Goal: Use online tool/utility: Utilize a website feature to perform a specific function

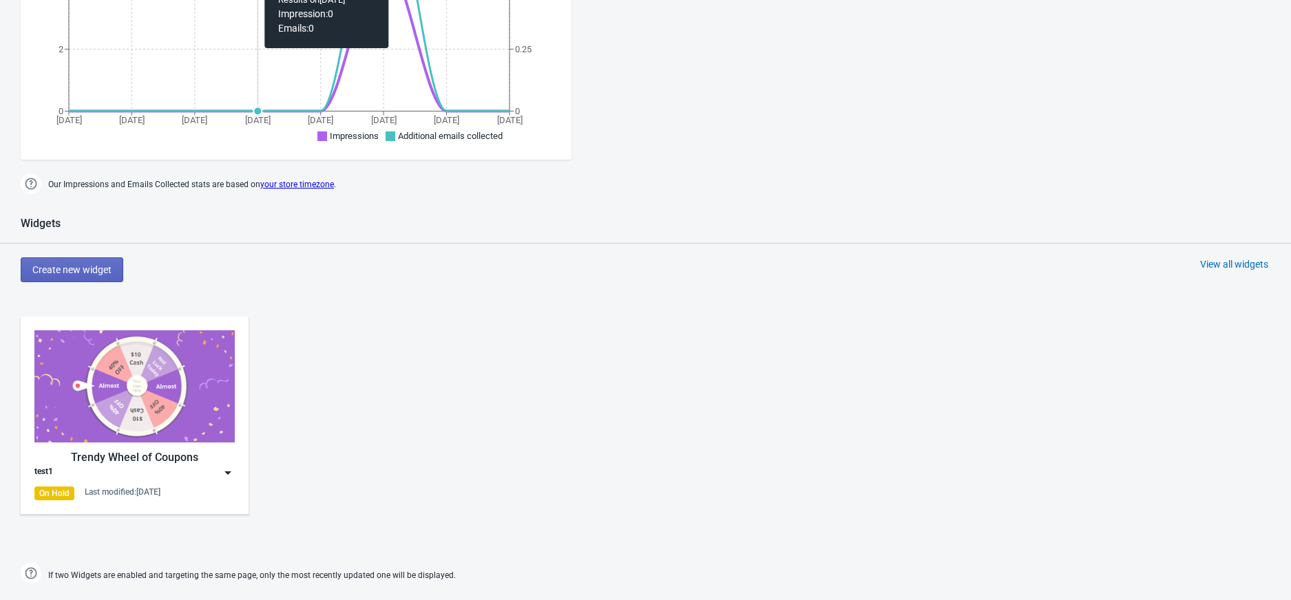
scroll to position [550, 0]
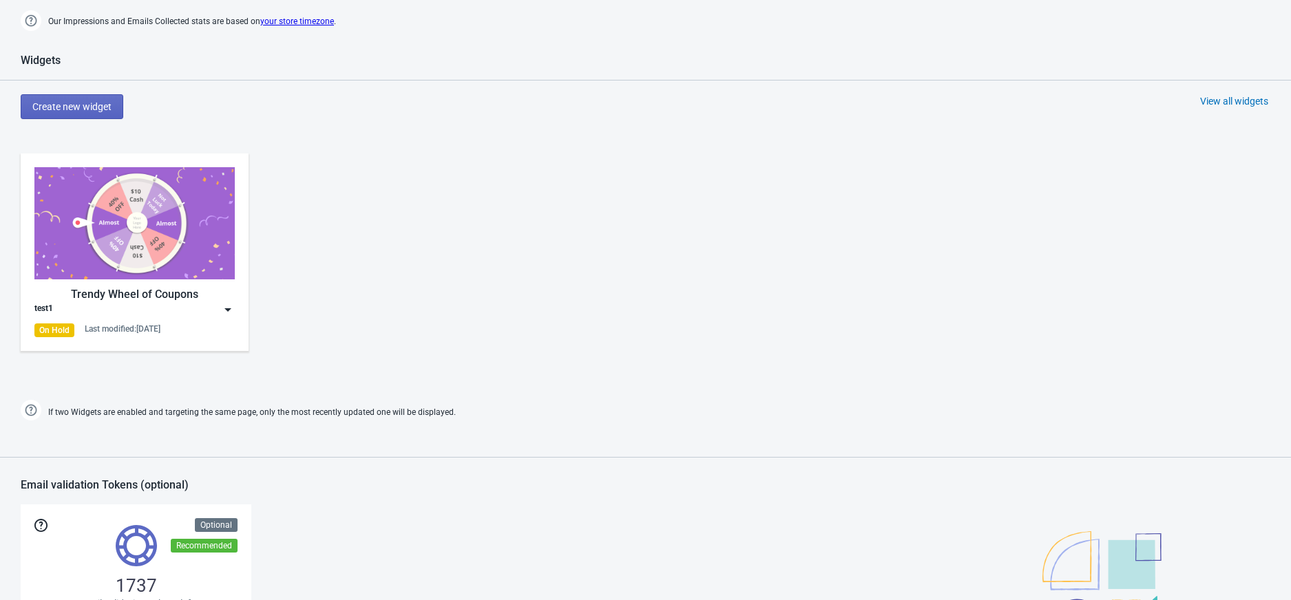
click at [1230, 108] on div "Create new widget View all widgets" at bounding box center [656, 106] width 1270 height 25
click at [1231, 105] on div "View all widgets" at bounding box center [1234, 101] width 68 height 14
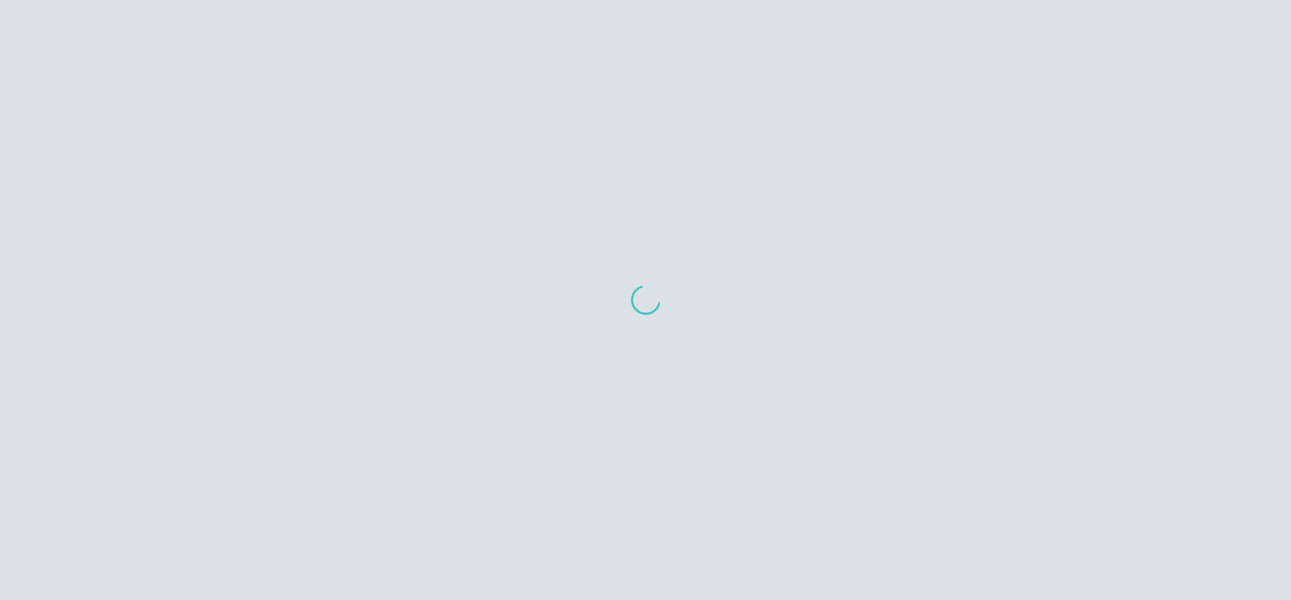
scroll to position [14, 0]
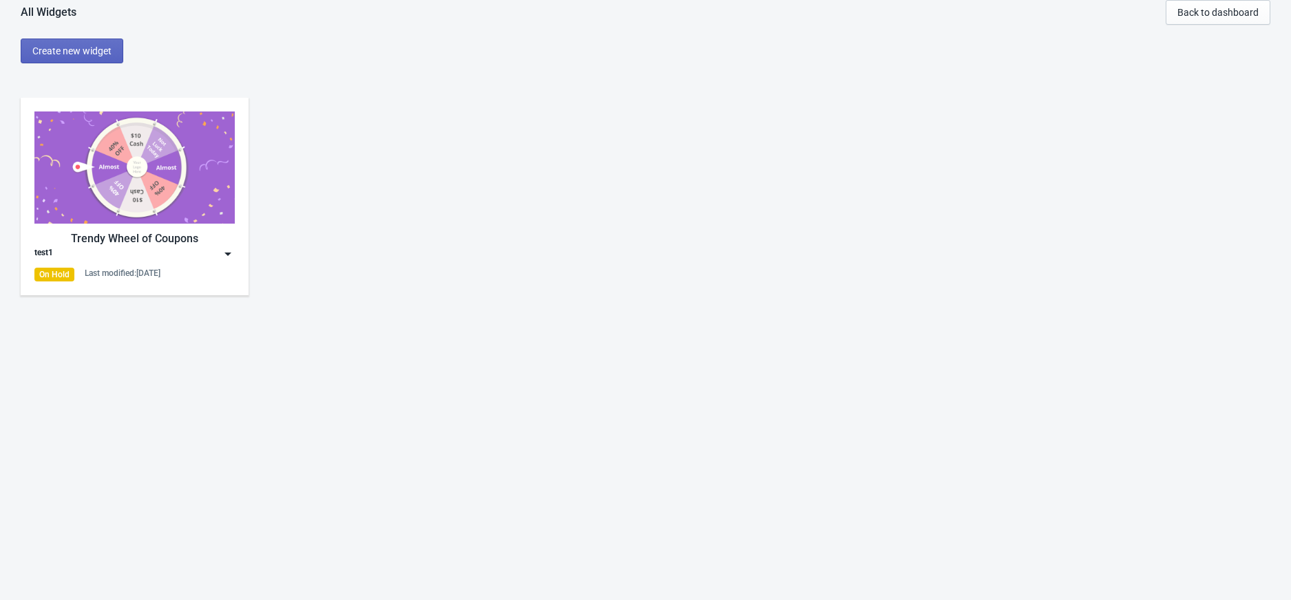
click at [142, 260] on div "test1" at bounding box center [134, 254] width 200 height 14
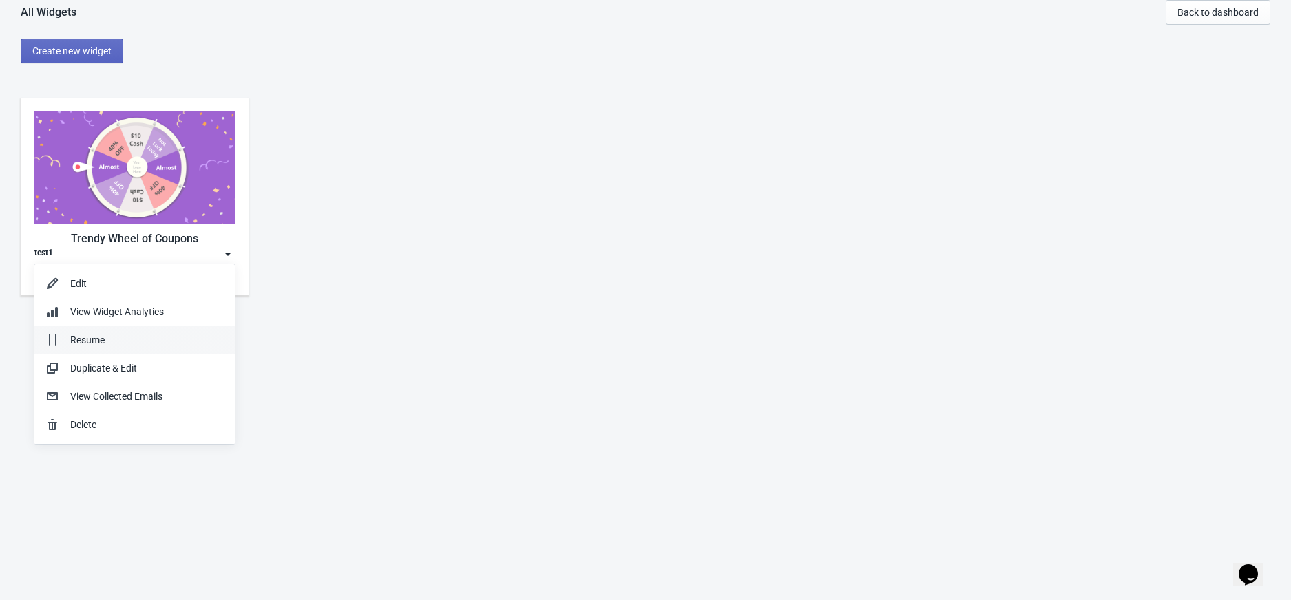
scroll to position [0, 0]
click at [125, 279] on div "Edit" at bounding box center [146, 284] width 153 height 14
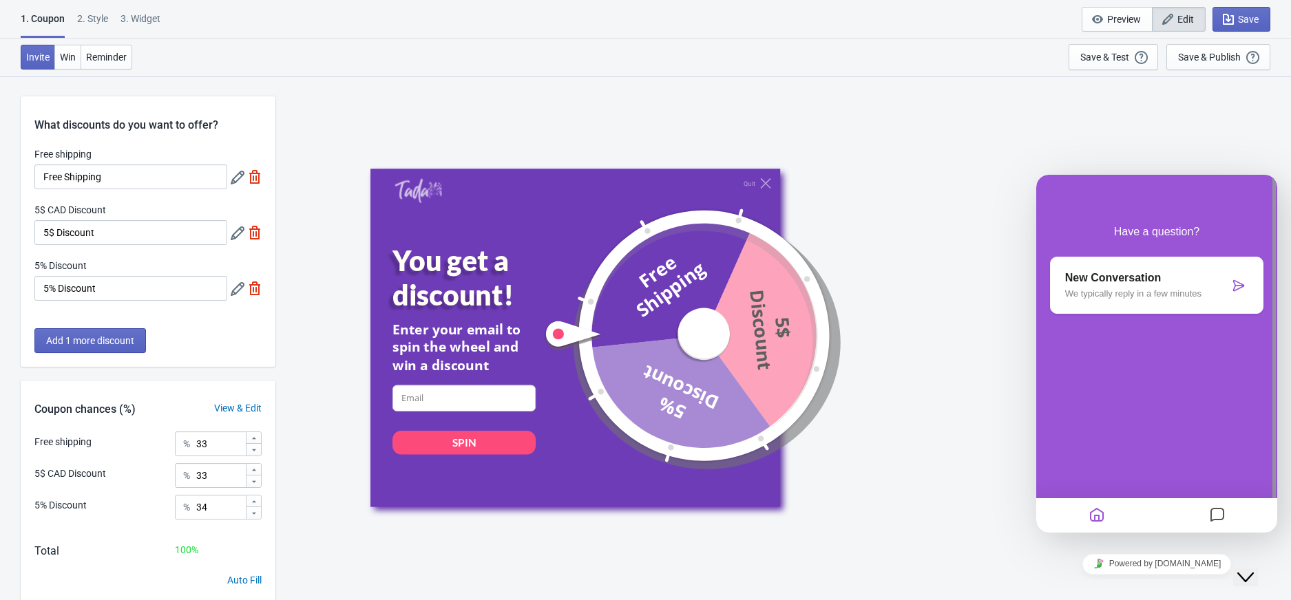
click at [127, 23] on div "3. Widget" at bounding box center [140, 24] width 40 height 24
select select "once"
select select "1"
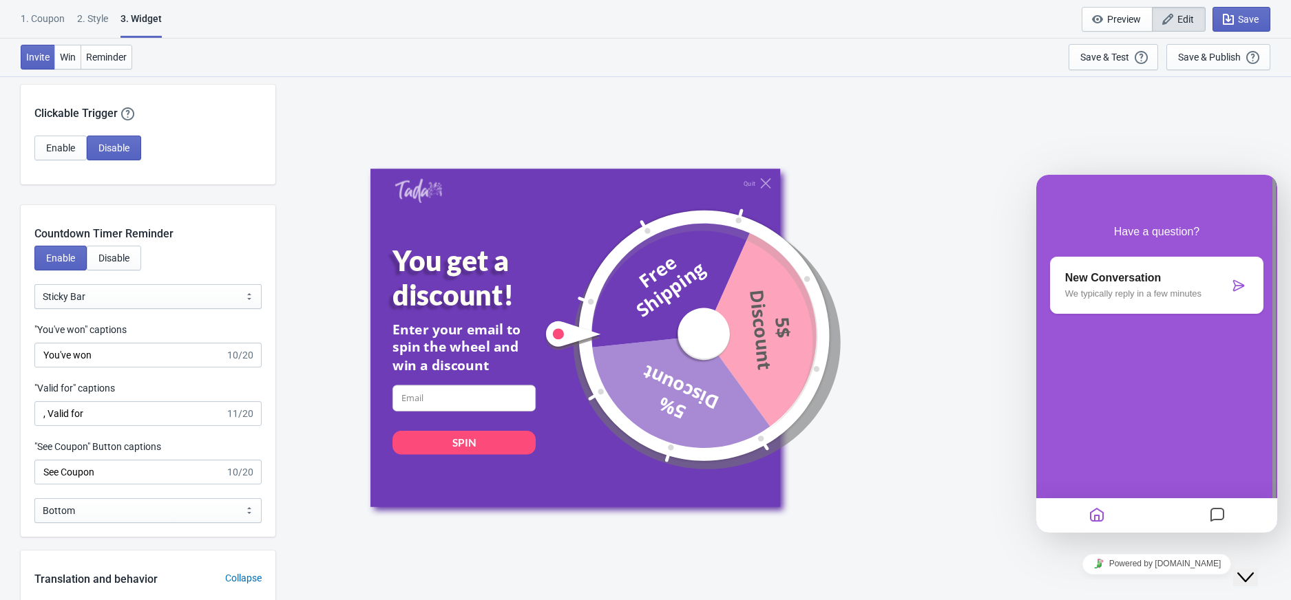
scroll to position [1284, 0]
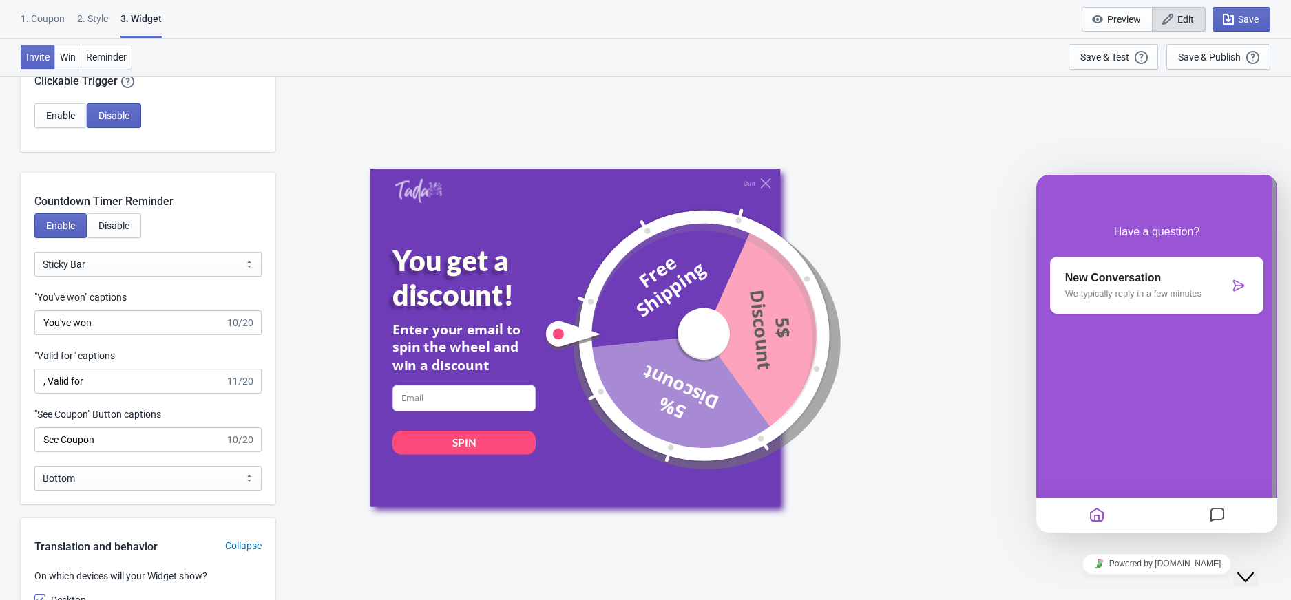
click at [202, 226] on div "Enable Disable" at bounding box center [148, 232] width 255 height 39
click at [560, 284] on div at bounding box center [681, 334] width 279 height 279
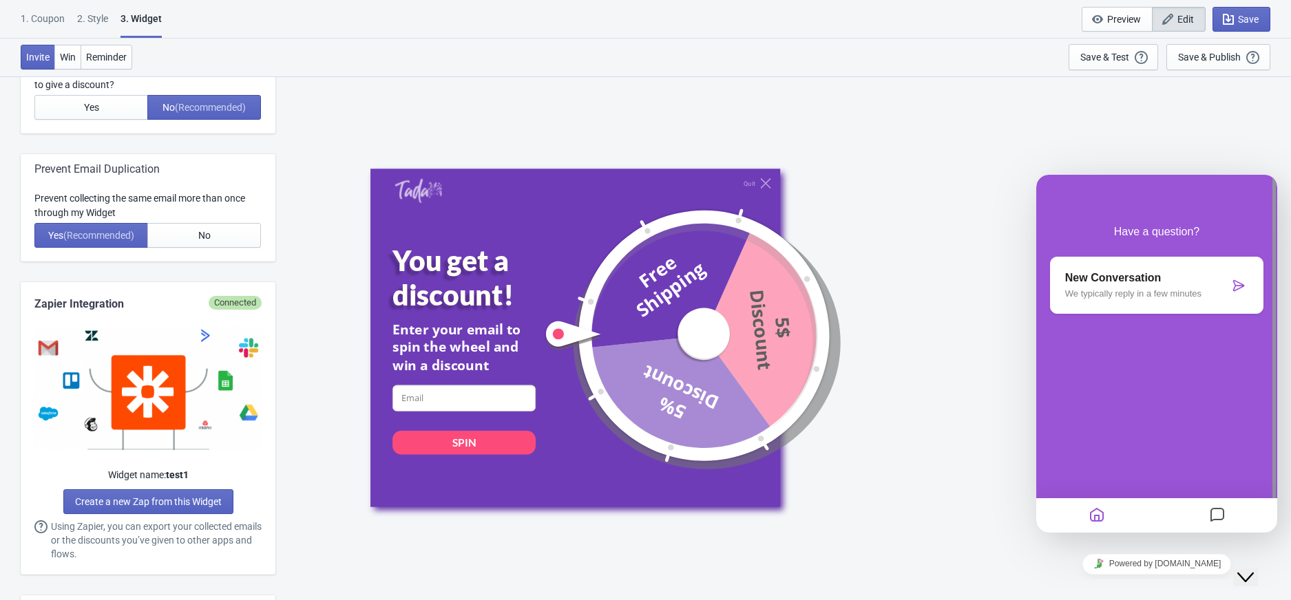
scroll to position [550, 0]
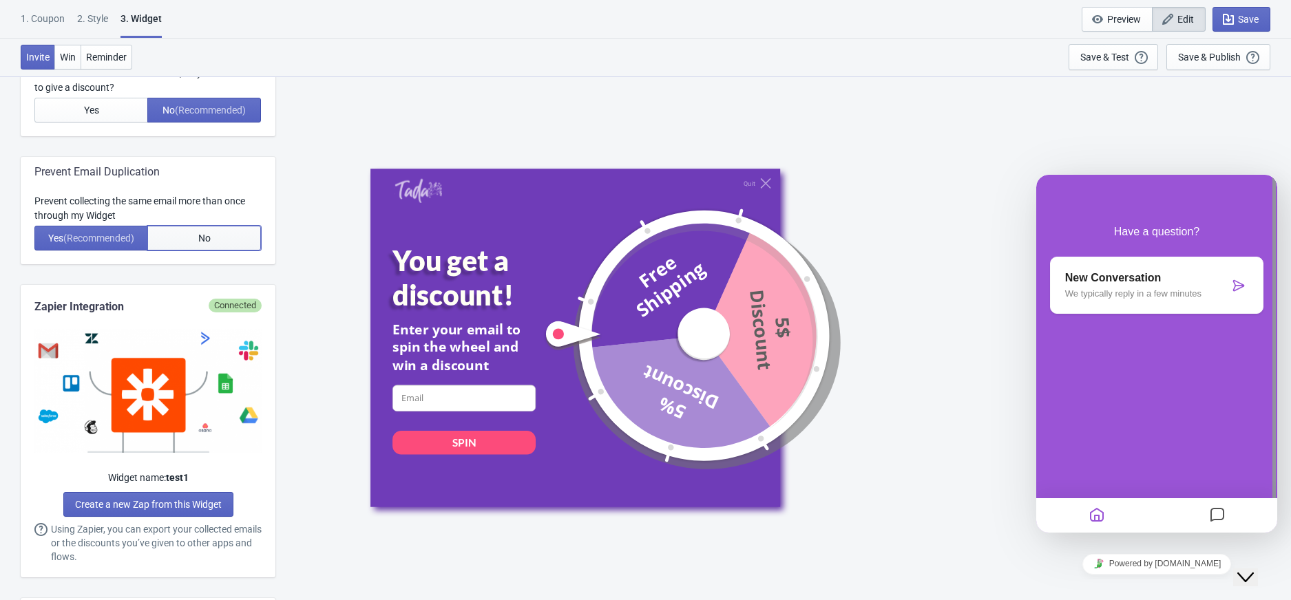
click at [176, 229] on button "No" at bounding box center [204, 238] width 114 height 25
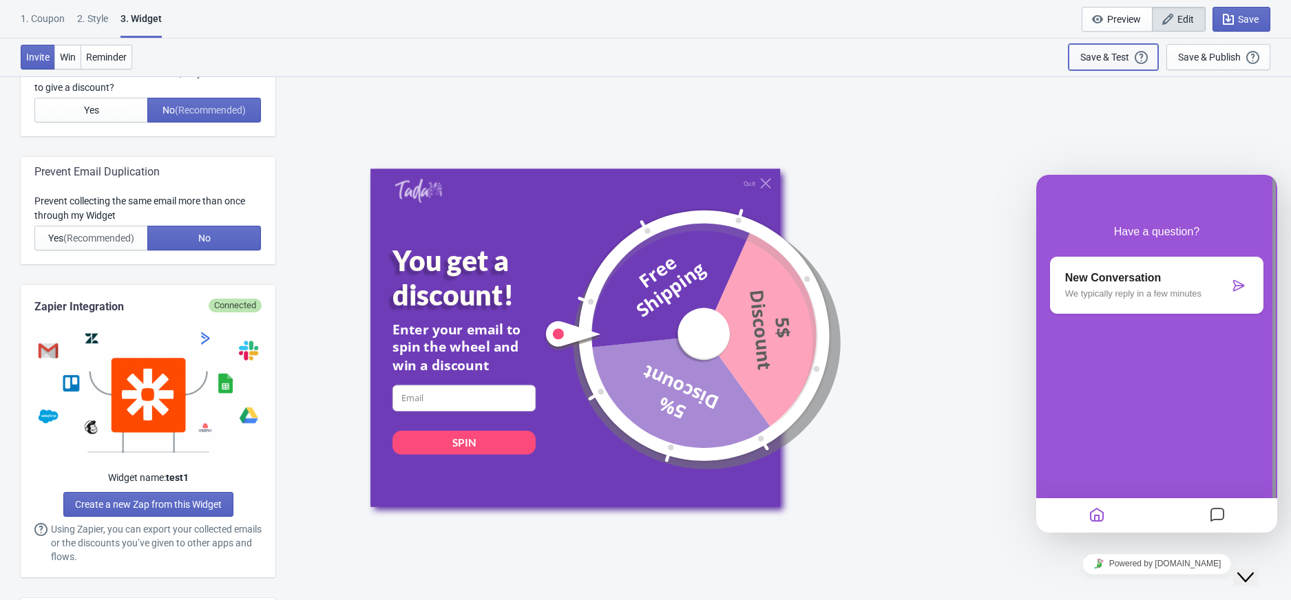
click at [1126, 59] on div "Save & Test" at bounding box center [1104, 57] width 49 height 11
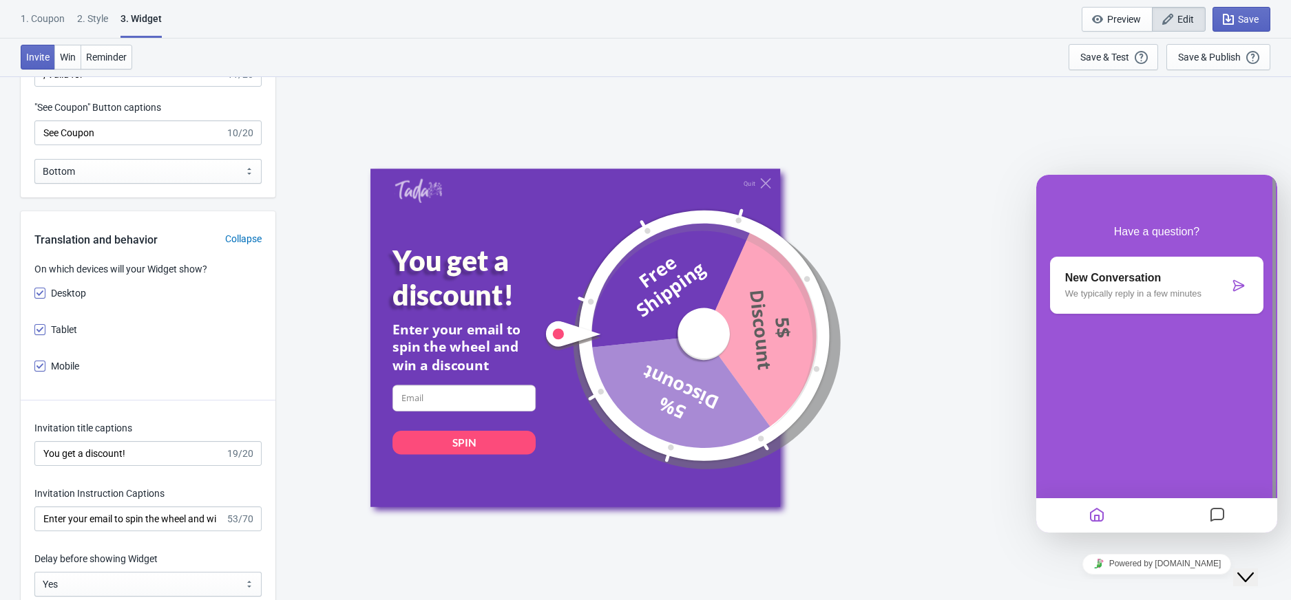
scroll to position [1213, 0]
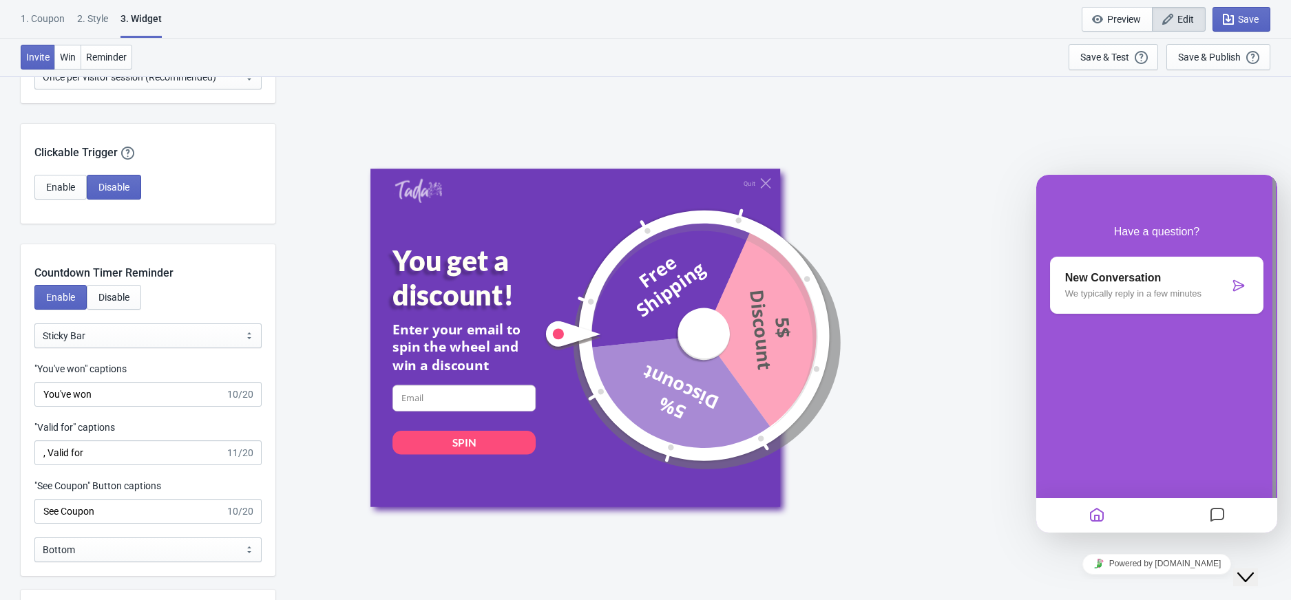
click at [96, 19] on div "2 . Style" at bounding box center [92, 24] width 31 height 24
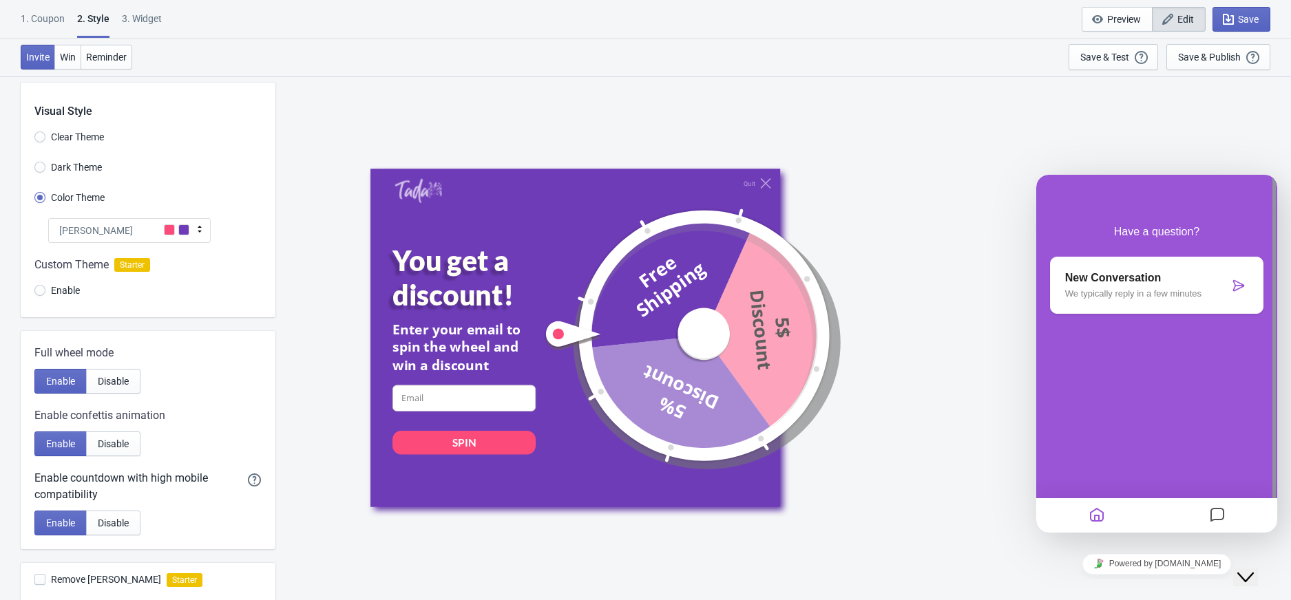
scroll to position [0, 0]
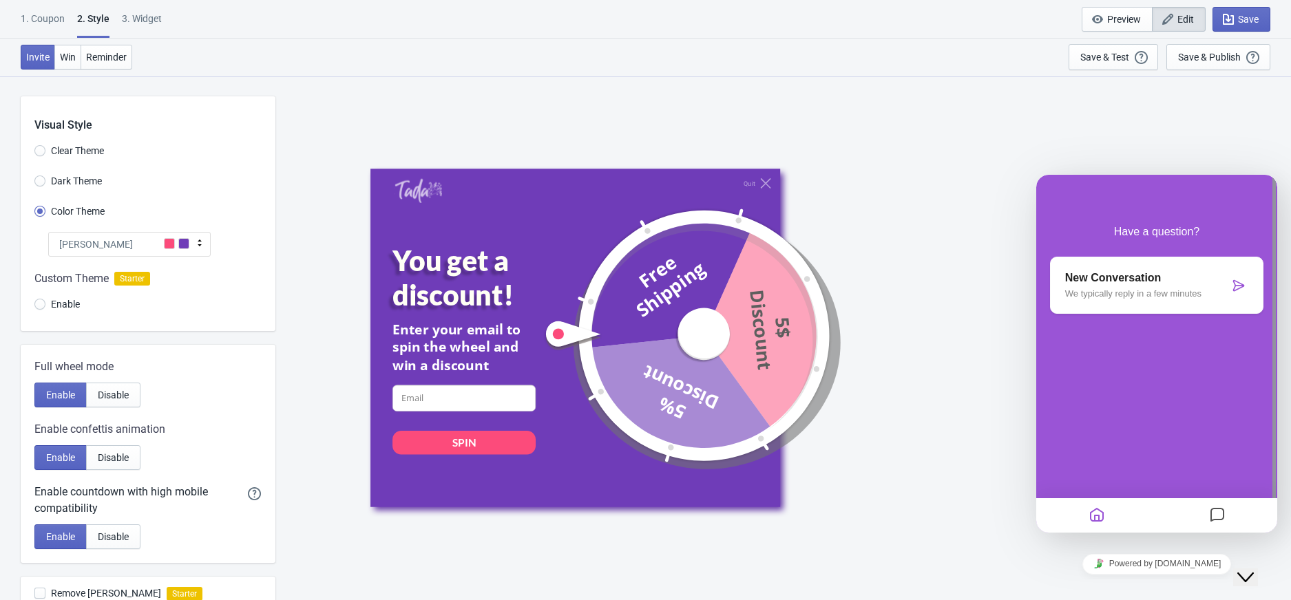
click at [39, 308] on div at bounding box center [148, 294] width 255 height 74
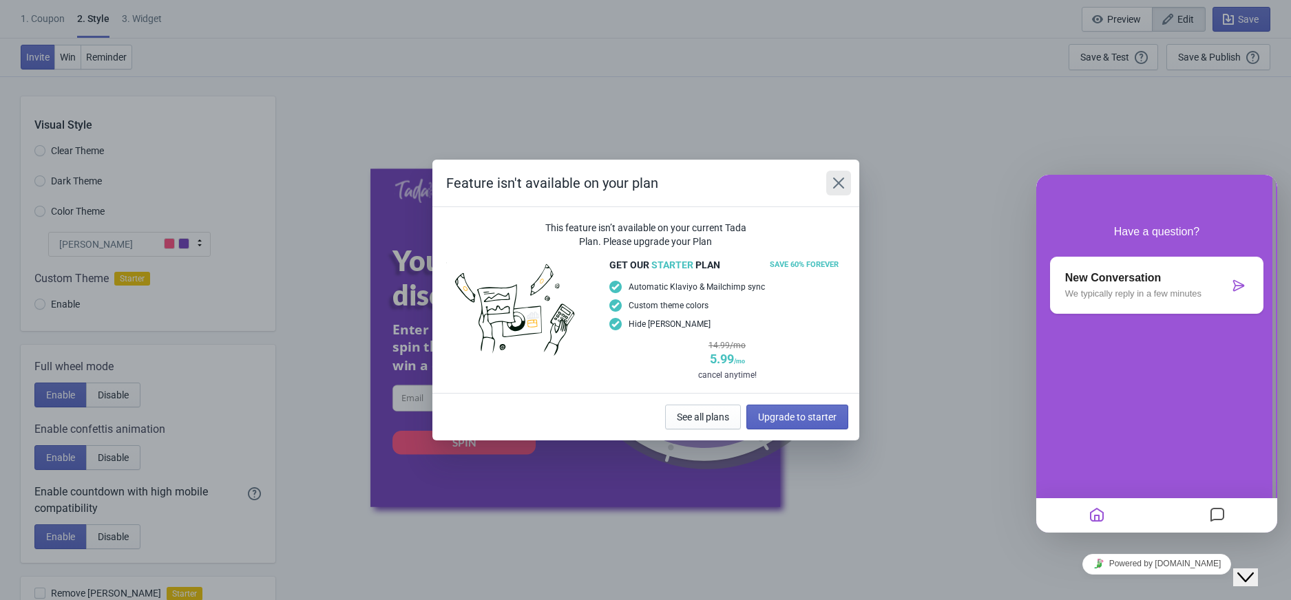
click at [838, 179] on icon "Close" at bounding box center [839, 183] width 14 height 14
radio input "true"
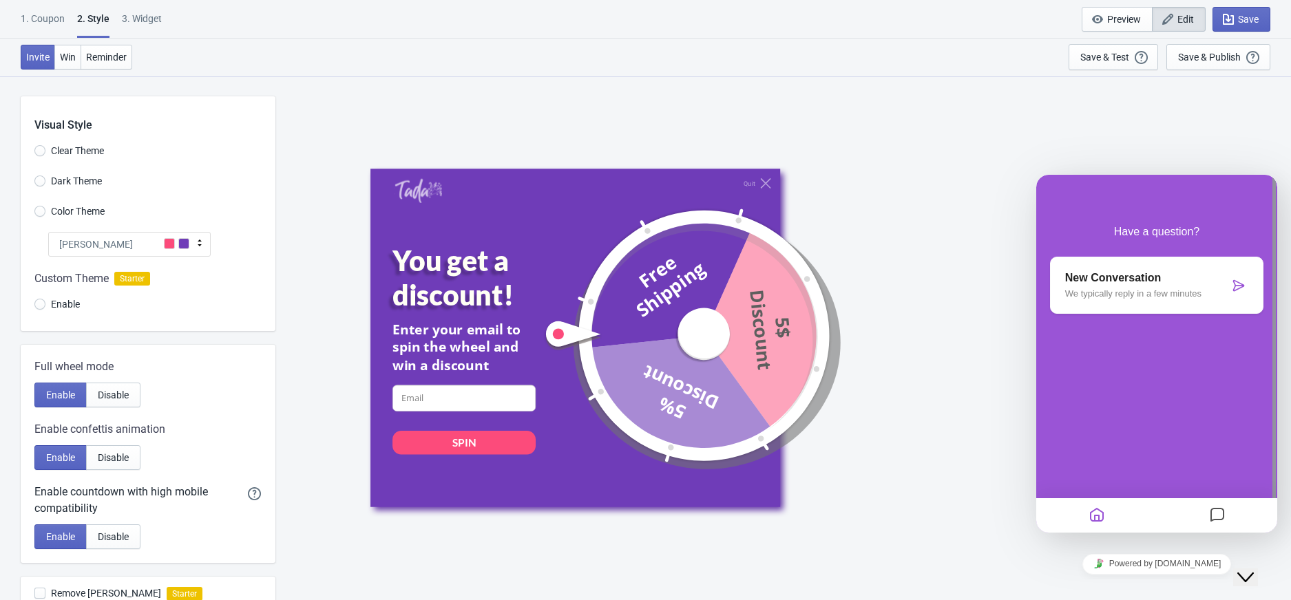
click at [511, 86] on div "Quit You get a discount! Enter your email to spin the wheel and win a discount …" at bounding box center [783, 338] width 1002 height 524
drag, startPoint x: 296, startPoint y: 272, endPoint x: 298, endPoint y: 279, distance: 7.2
click at [296, 272] on div "Quit You get a discount! Enter your email to spin the wheel and win a discount …" at bounding box center [783, 338] width 1002 height 524
click at [878, 70] on div "Invite Win Reminder Save & Test Open a Widget Preview of your site so that you …" at bounding box center [645, 58] width 1291 height 38
